Goal: Find specific page/section: Find specific page/section

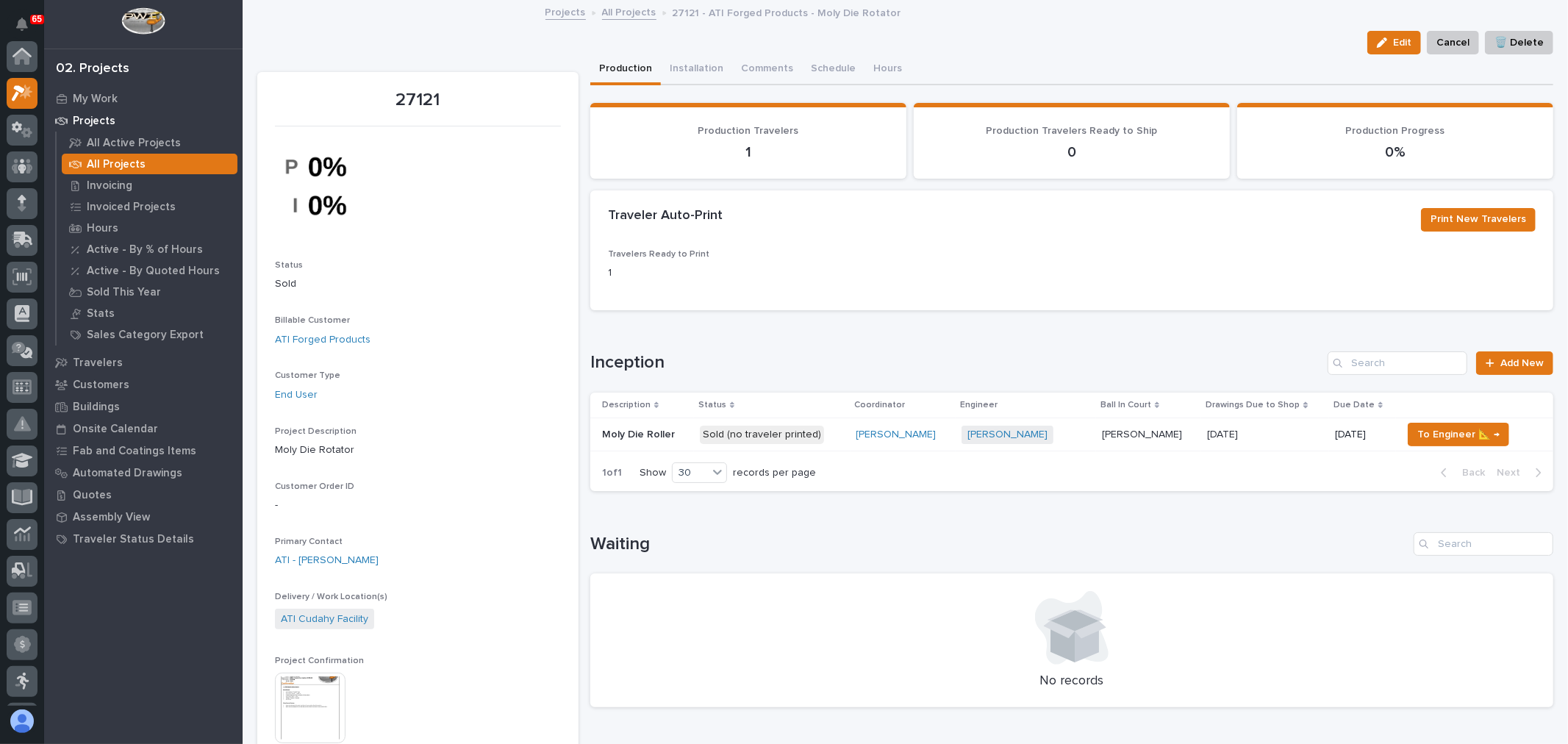
scroll to position [37, 0]
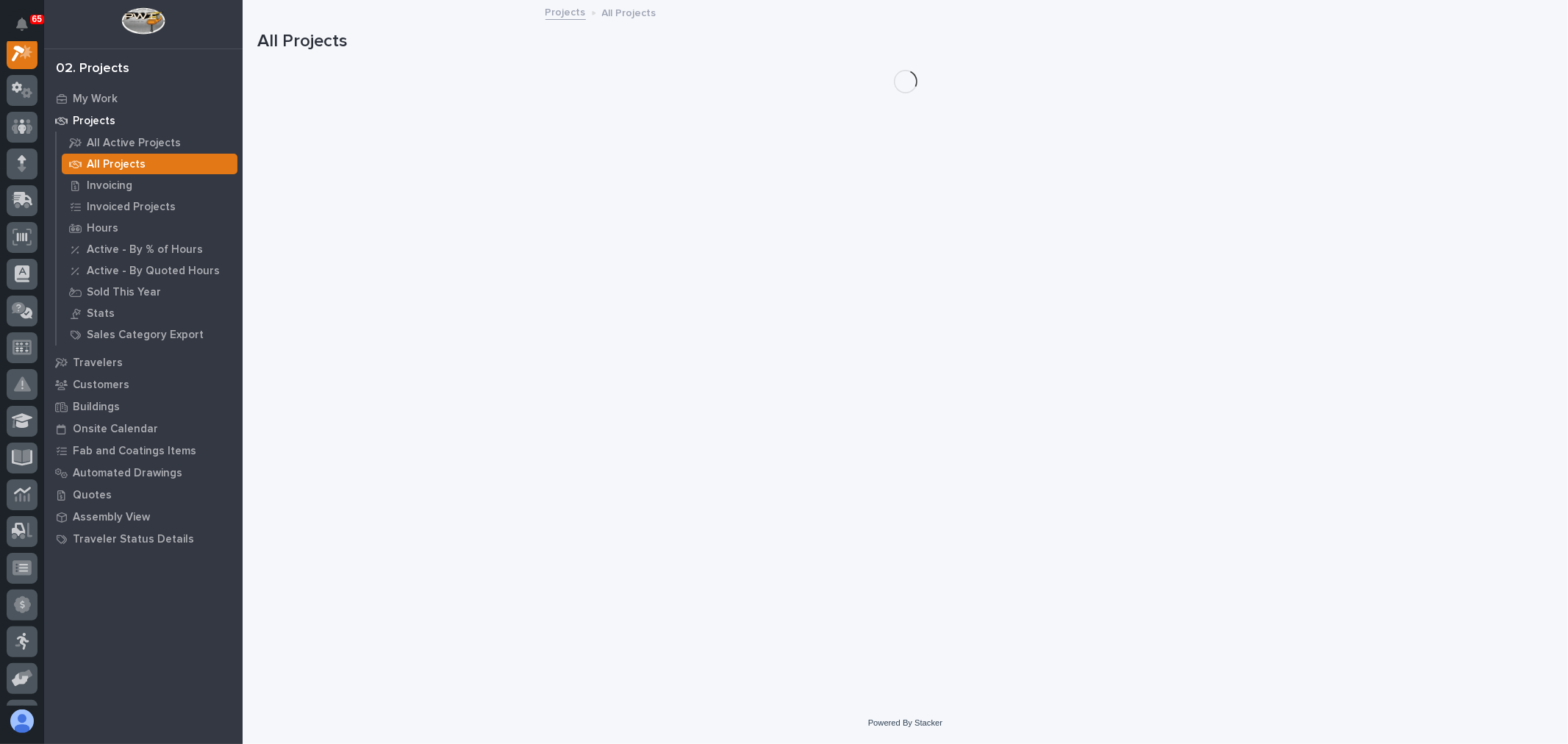
scroll to position [37, 0]
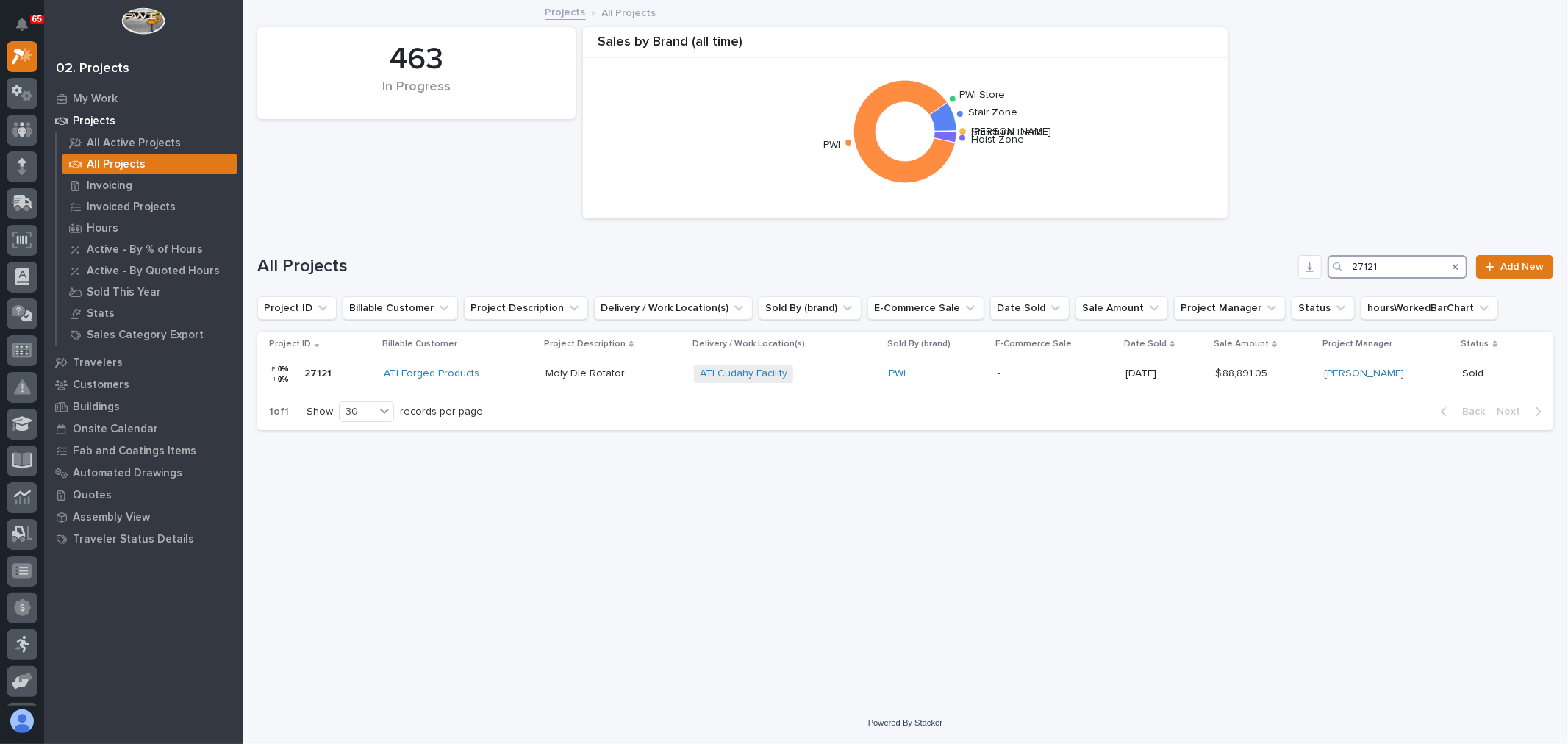
click at [1416, 269] on input "27121" at bounding box center [1397, 266] width 139 height 24
type input "27151"
click at [1099, 370] on p "-" at bounding box center [1127, 373] width 92 height 12
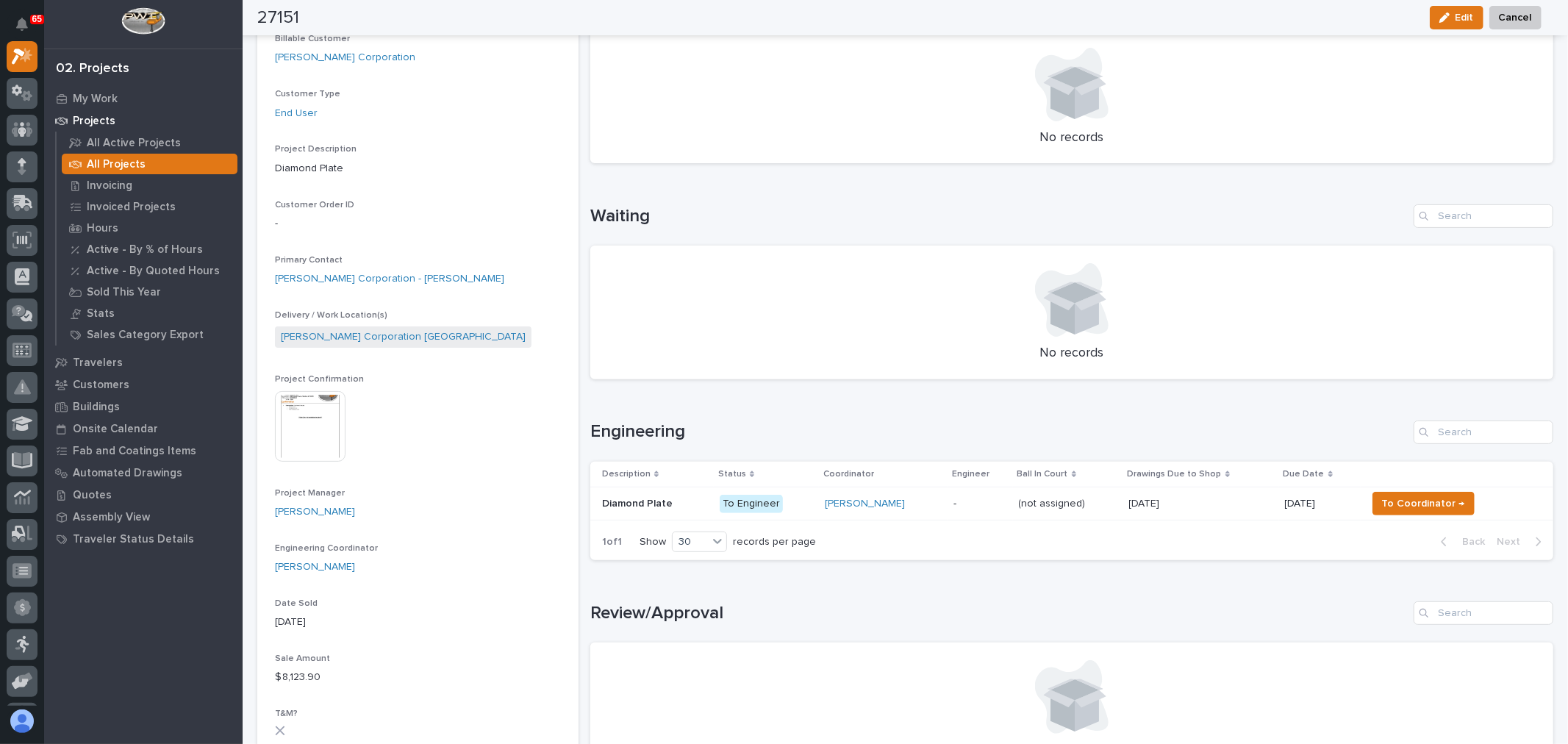
scroll to position [245, 0]
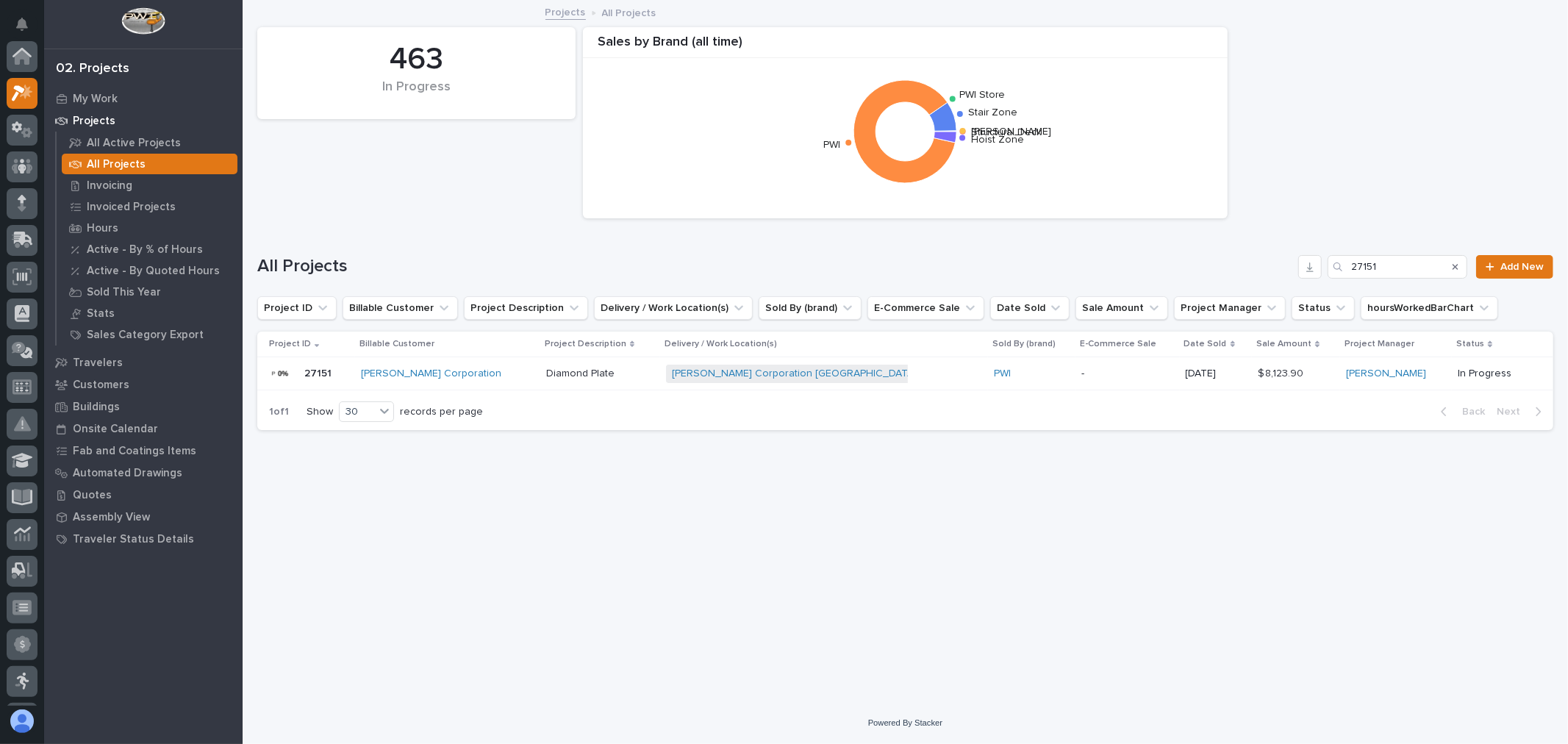
scroll to position [40, 0]
click at [1384, 261] on input "27151" at bounding box center [1397, 266] width 139 height 24
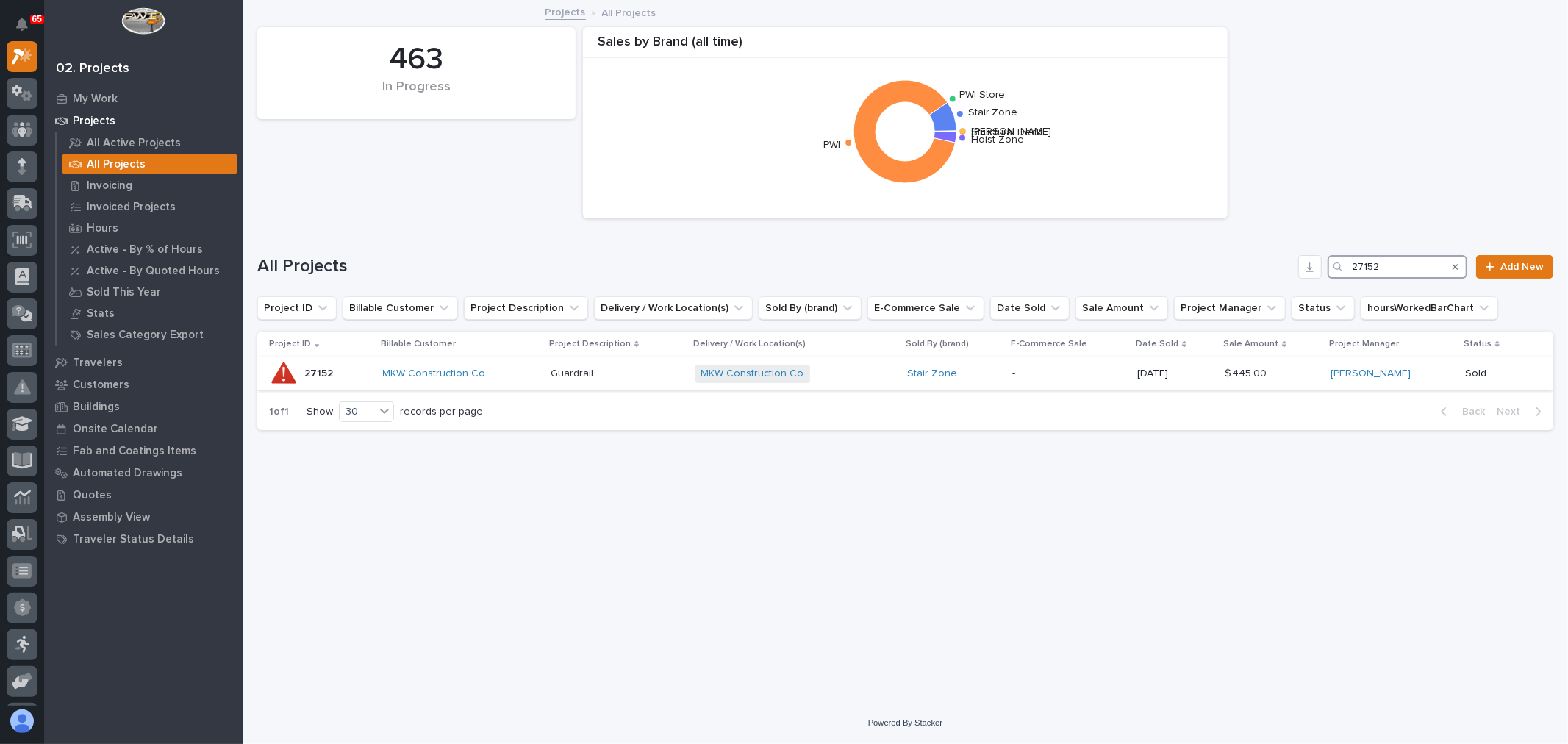
type input "27152"
click at [1048, 370] on p "-" at bounding box center [1068, 373] width 113 height 12
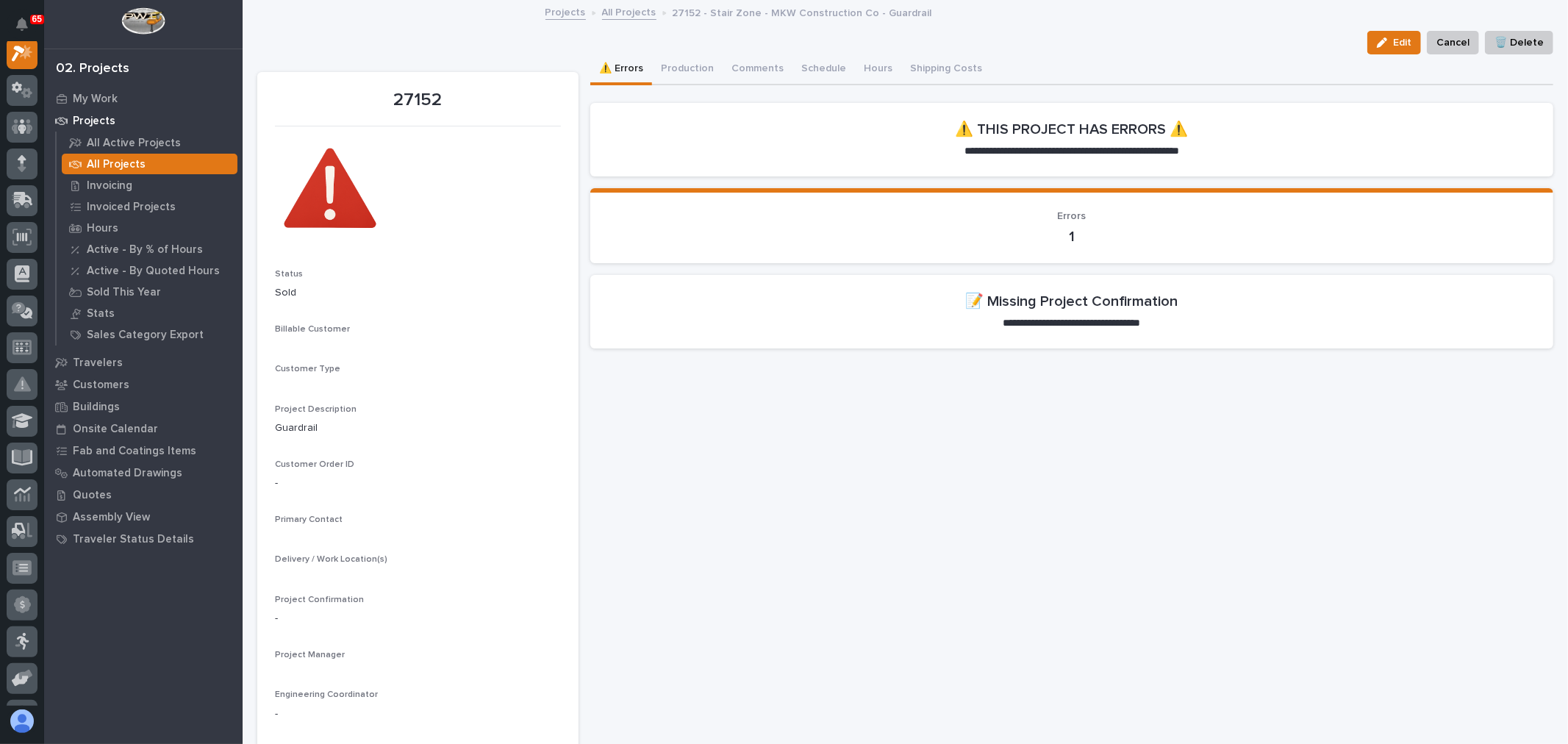
scroll to position [37, 0]
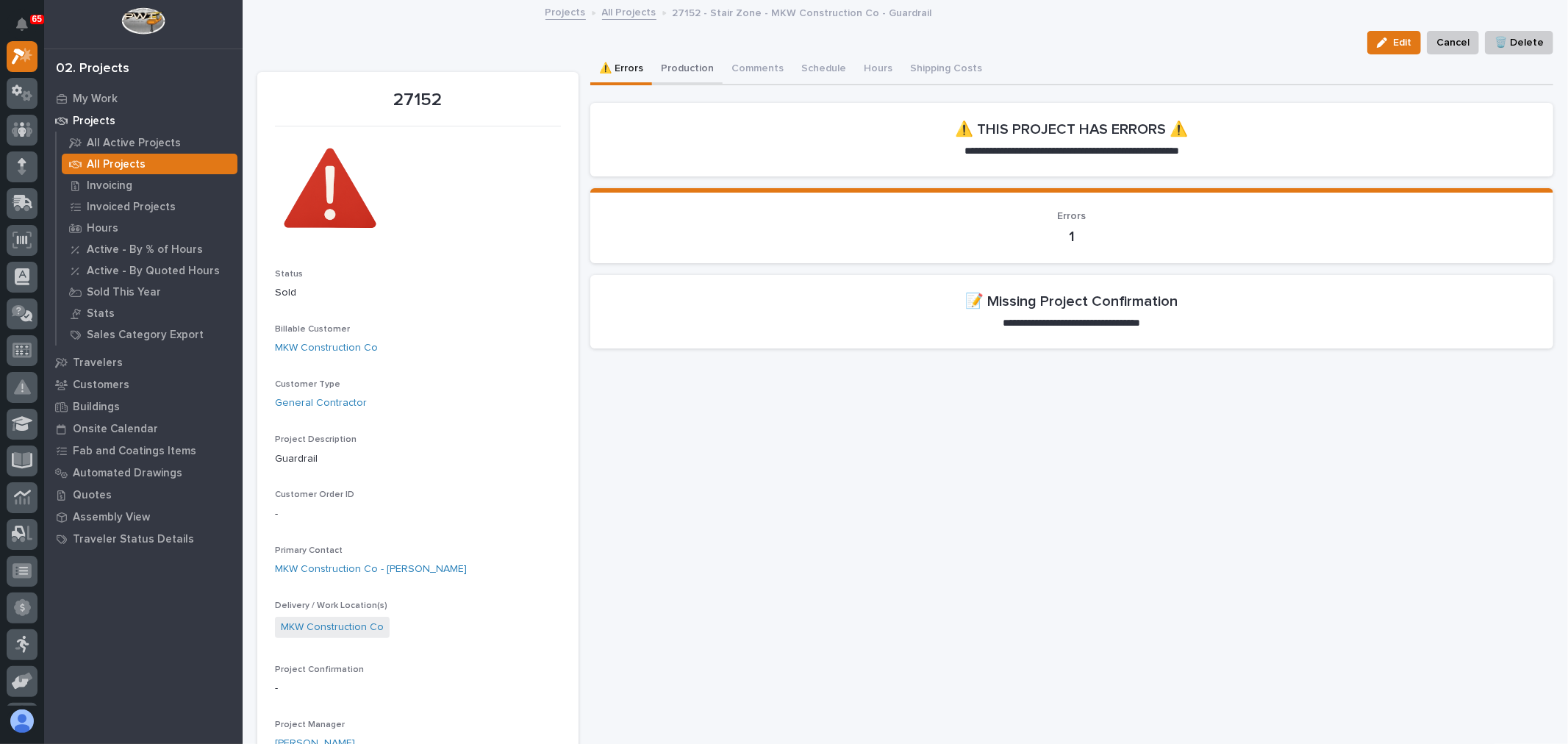
click at [688, 65] on button "Production" at bounding box center [688, 70] width 71 height 31
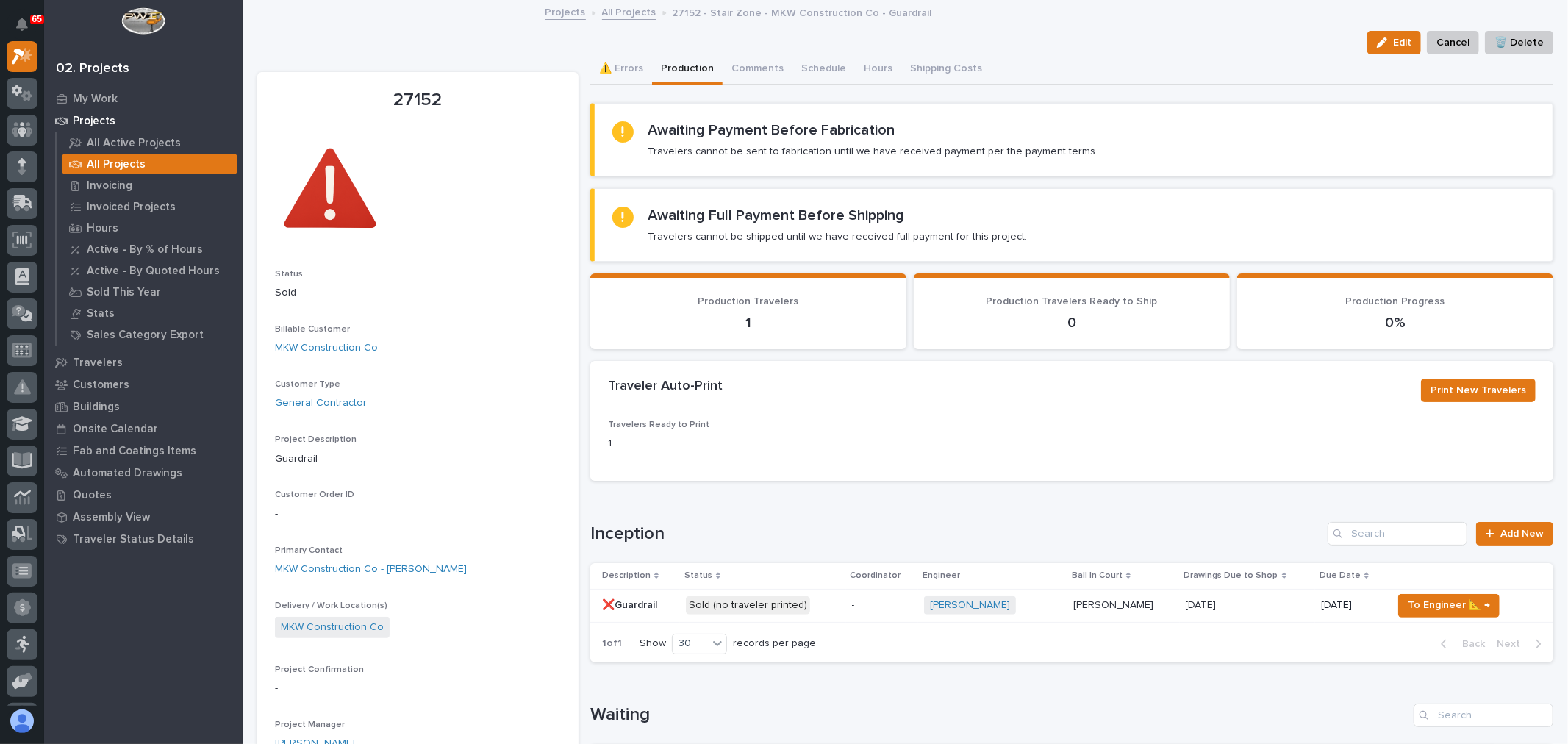
scroll to position [82, 0]
